Goal: Find specific page/section: Find specific page/section

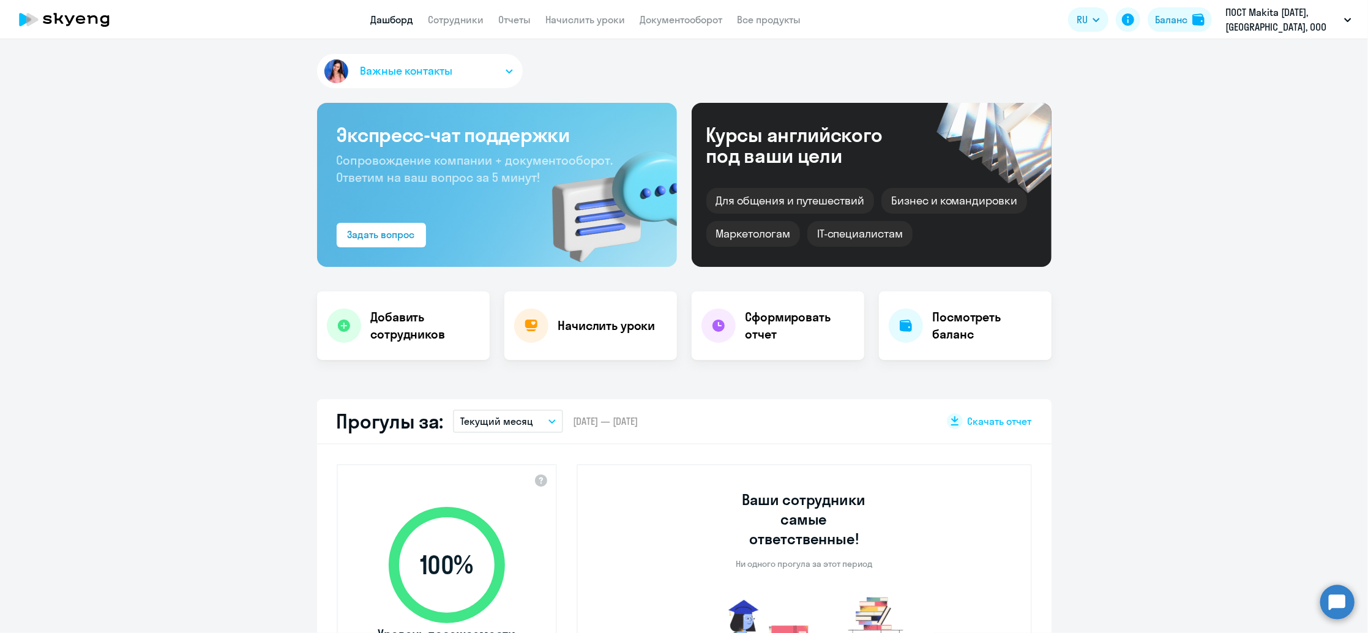
select select "30"
click at [692, 21] on link "Документооборот" at bounding box center [681, 19] width 83 height 12
